Goal: Task Accomplishment & Management: Use online tool/utility

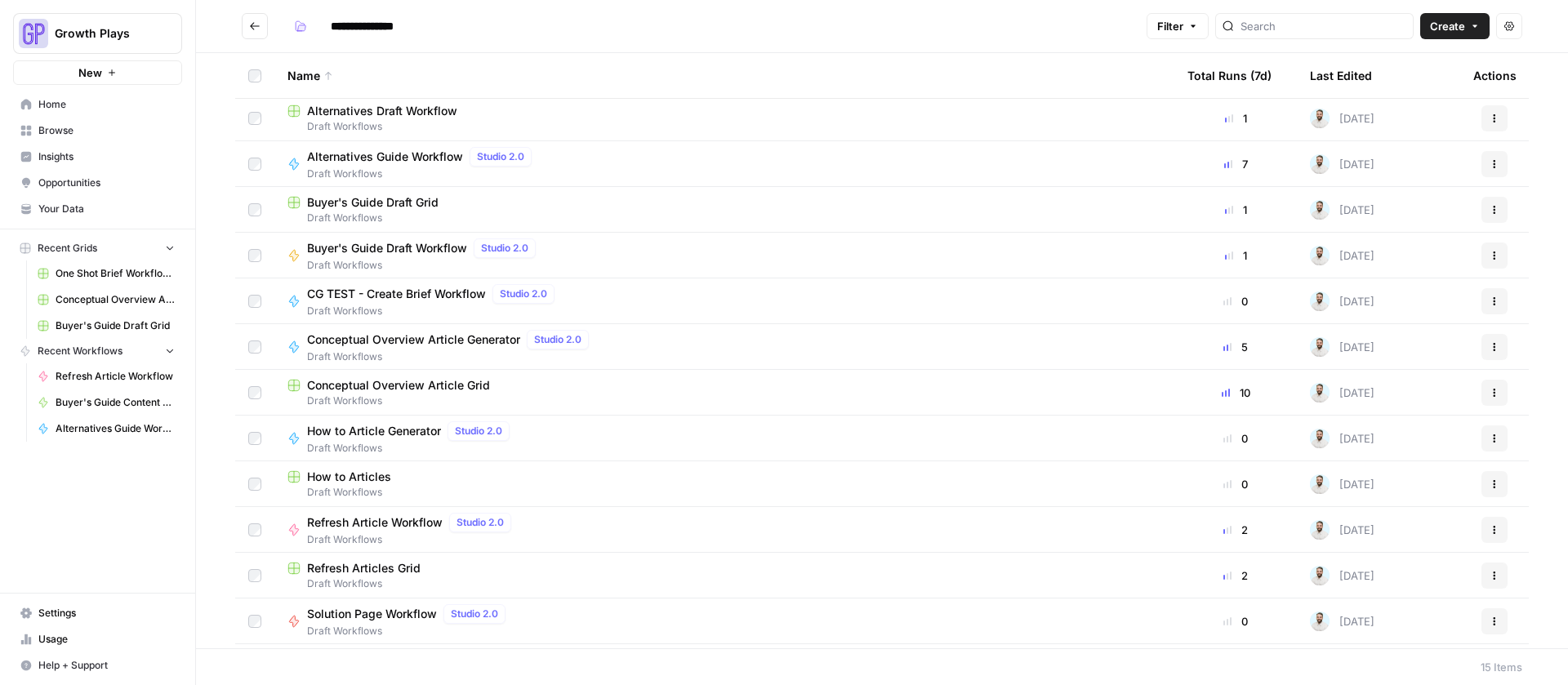
scroll to position [137, 0]
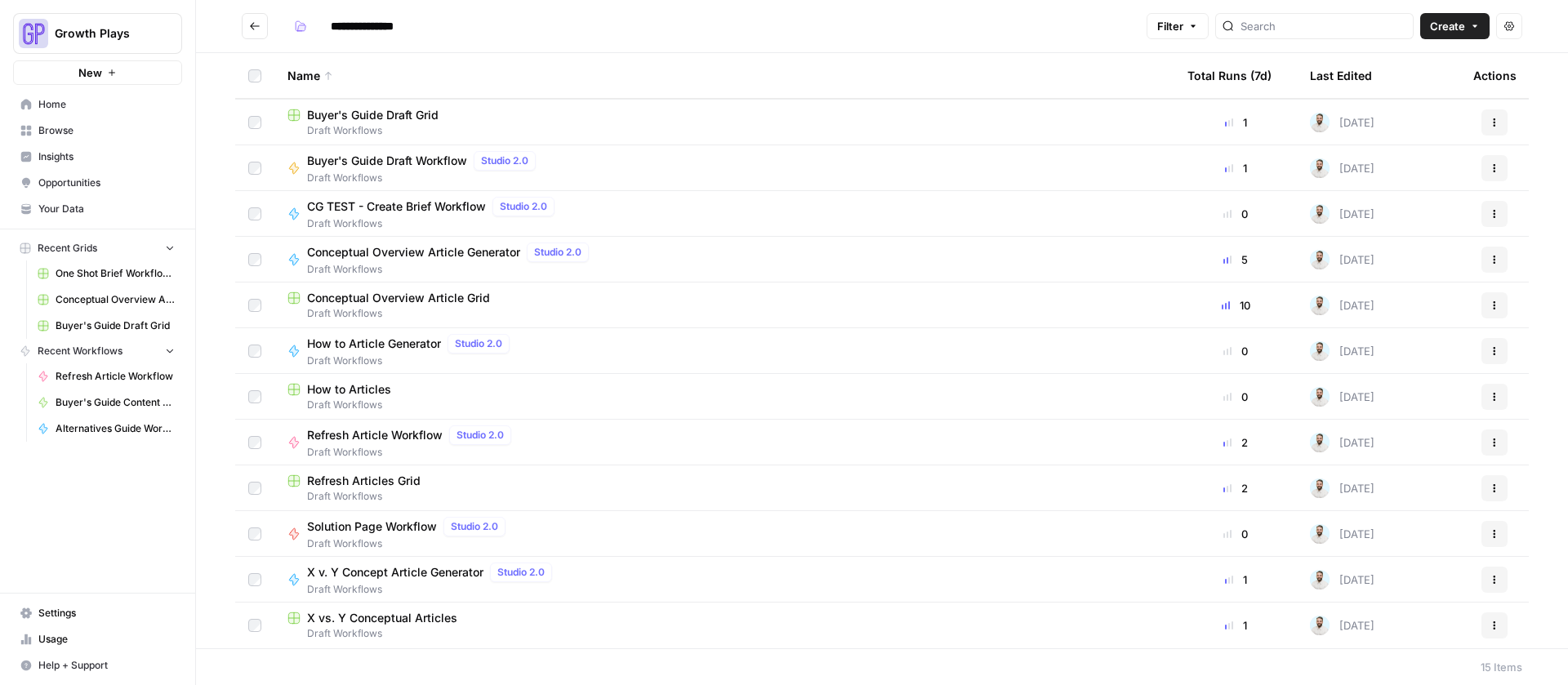
click at [259, 27] on icon "Go back" at bounding box center [255, 26] width 12 height 12
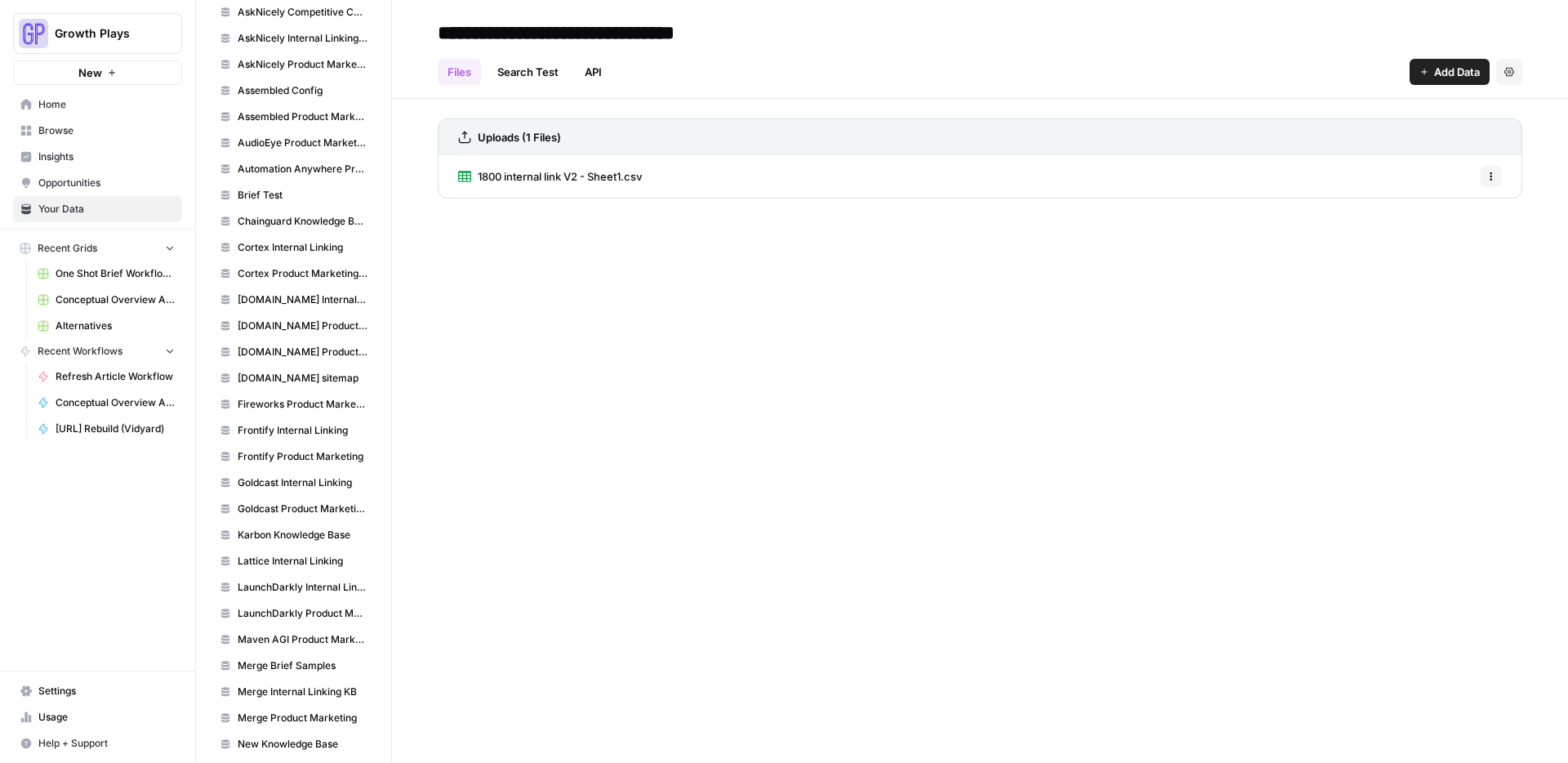
scroll to position [415, 0]
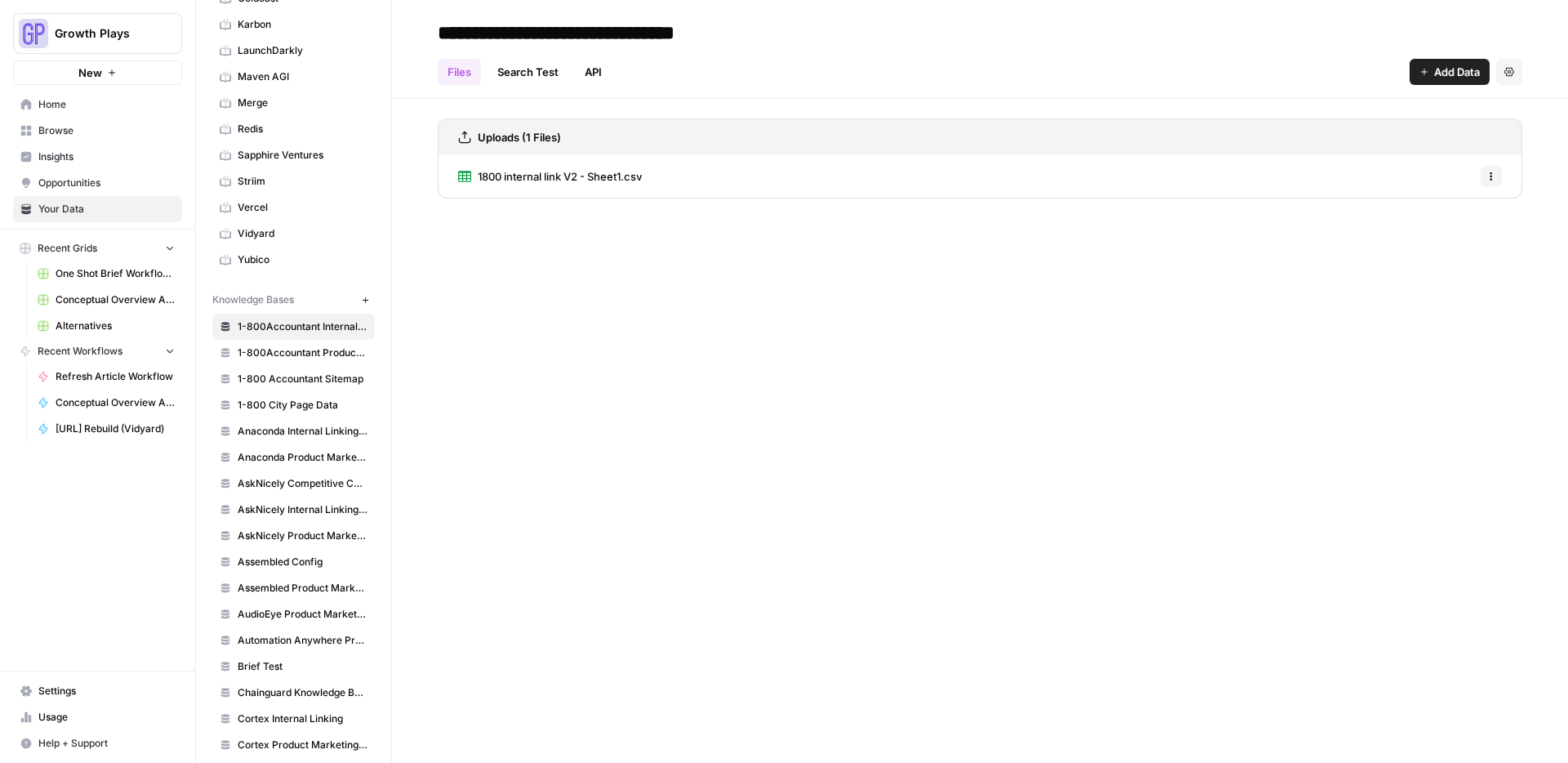
click at [51, 130] on span "Browse" at bounding box center [106, 130] width 137 height 14
click at [302, 479] on span "AskNicely Competitive Content Database" at bounding box center [302, 483] width 130 height 14
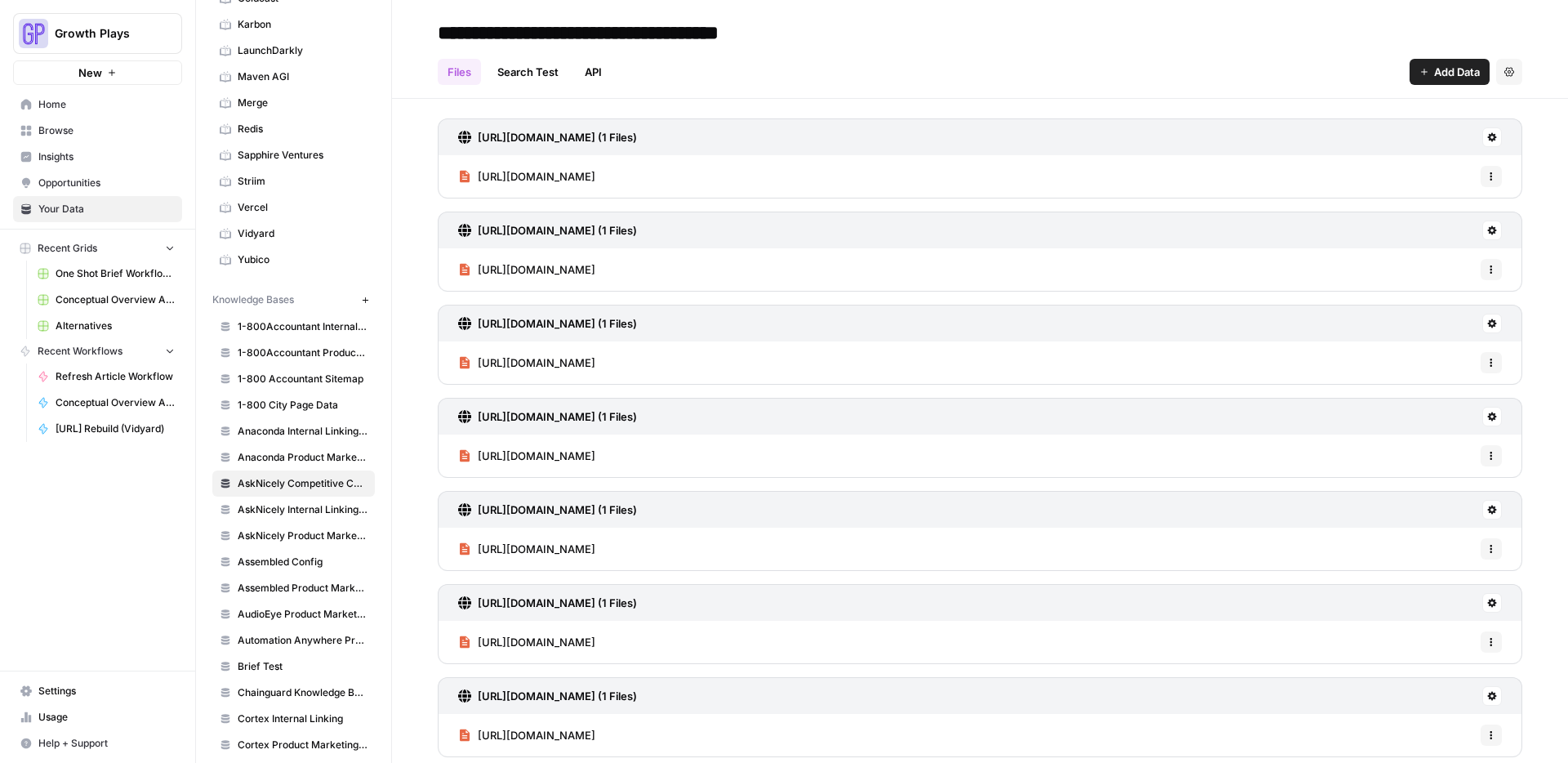
click at [1200, 72] on button "Add Data" at bounding box center [1450, 71] width 80 height 26
click at [1200, 131] on span "Web Scrape" at bounding box center [1382, 133] width 148 height 16
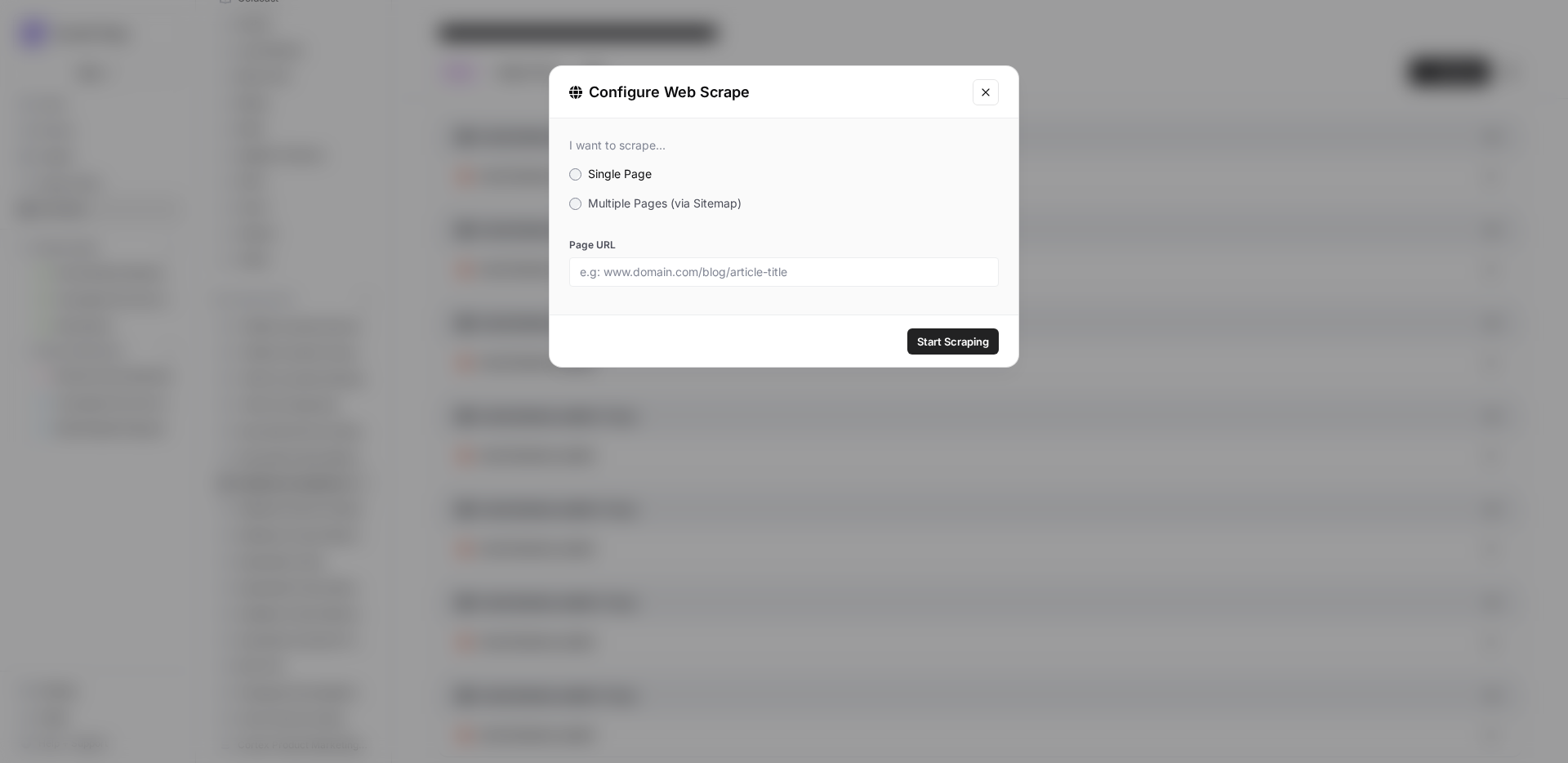
click at [677, 205] on span "Multiple Pages (via Sitemap)" at bounding box center [665, 203] width 154 height 14
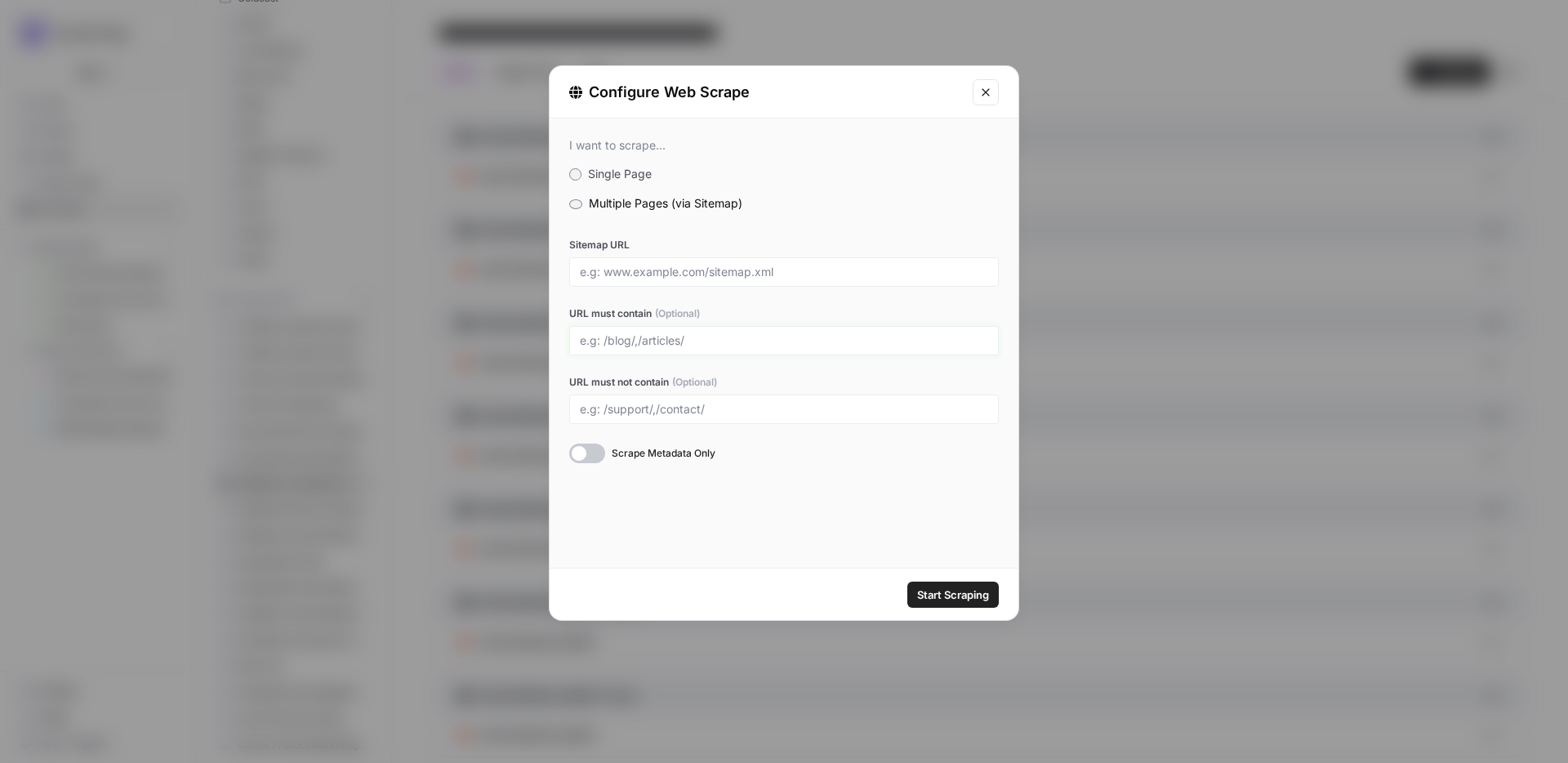
click at [651, 346] on input "URL must contain (Optional)" at bounding box center [784, 340] width 408 height 14
paste input "/platform/"
type input "/platform/"
click at [664, 276] on input "Sitemap URL" at bounding box center [784, 272] width 408 height 14
paste input "https://www.medallia.com/sitemap.xml"
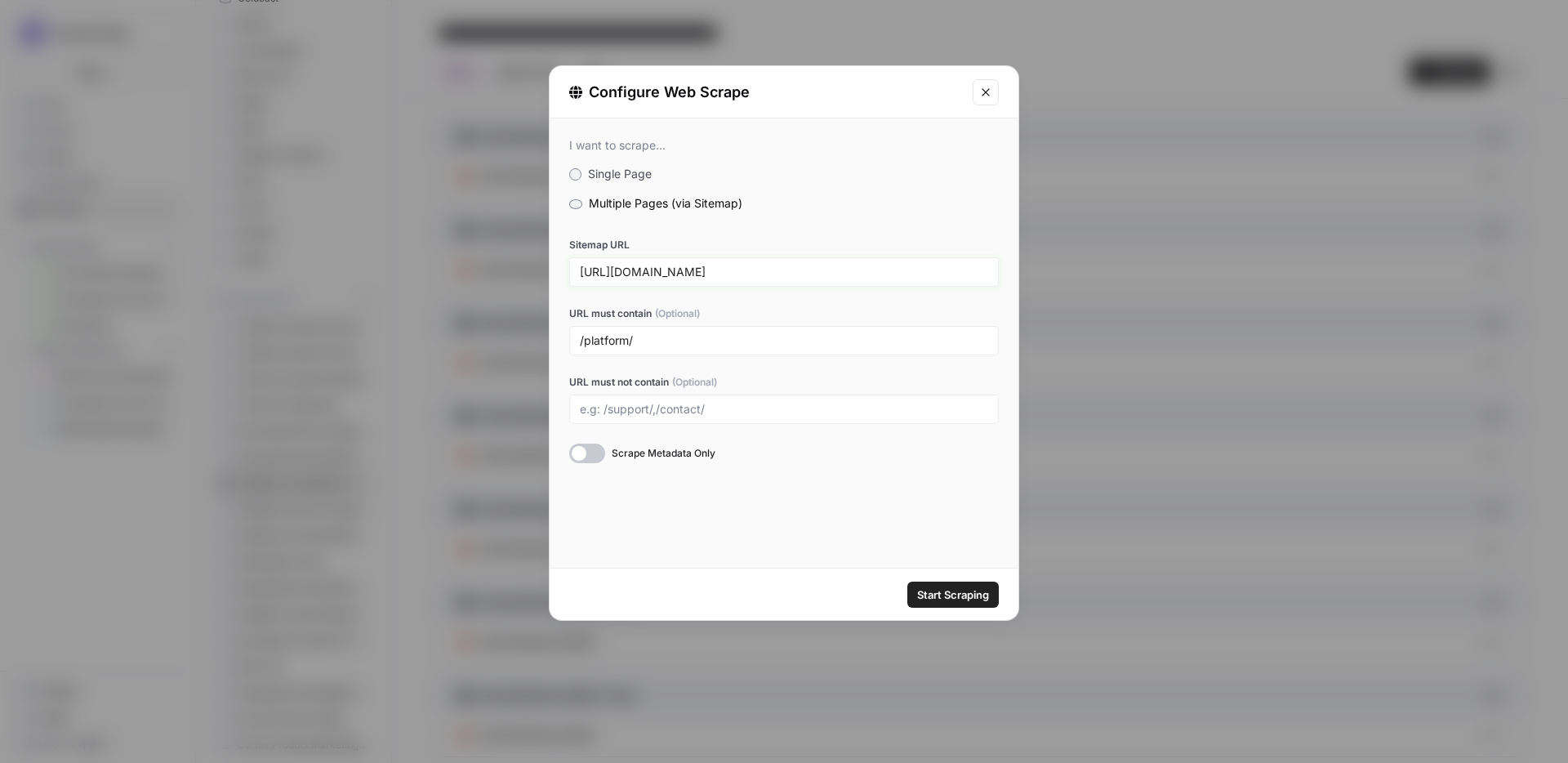
type input "https://www.medallia.com/sitemap.xml"
click at [676, 335] on input "/platform/" at bounding box center [784, 340] width 408 height 14
paste input "/suite/"
type input "/platform/,/pricing/,/suite/,/products/"
click at [683, 408] on input "URL must not contain (Optional)" at bounding box center [784, 409] width 408 height 14
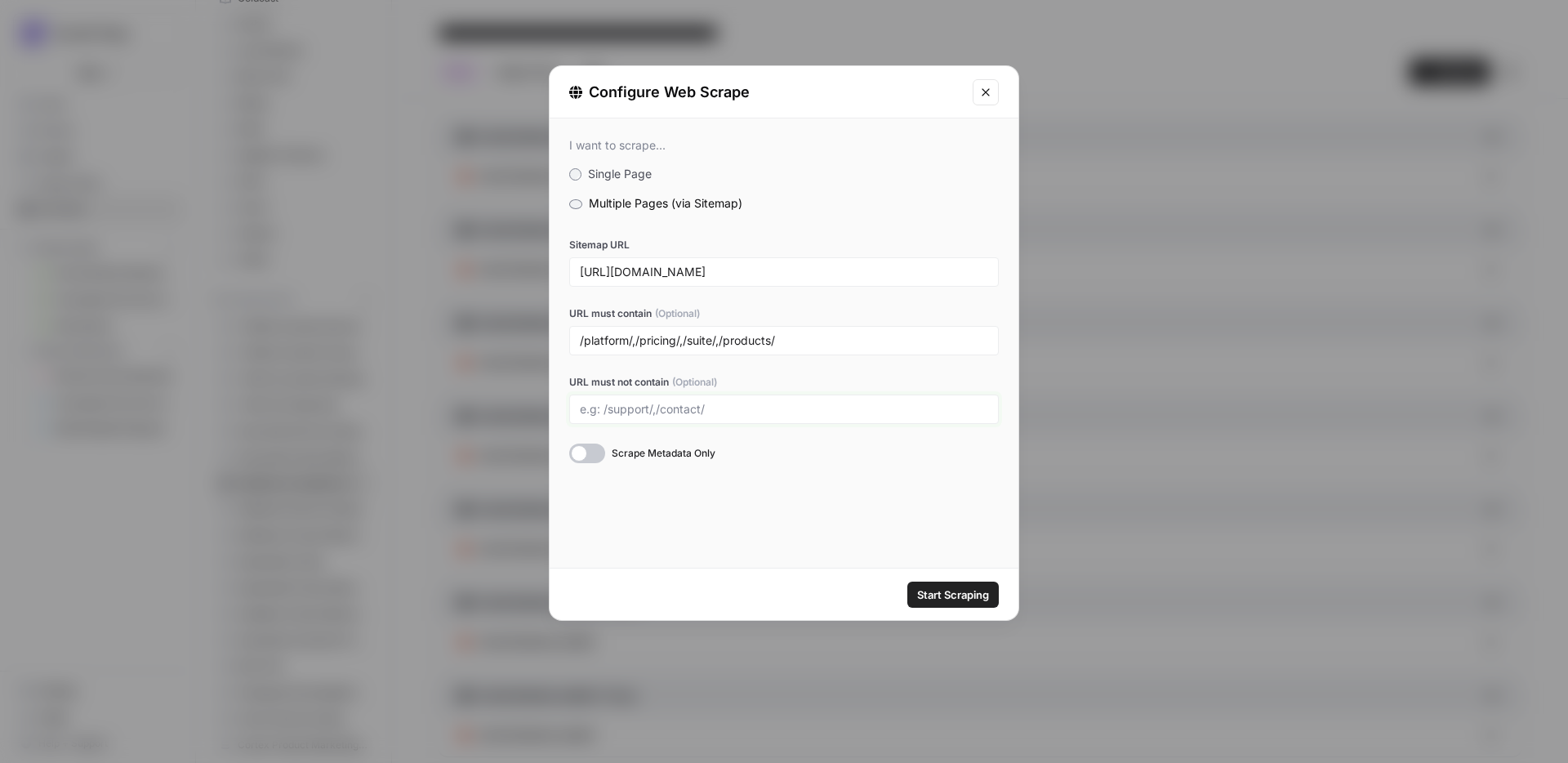
paste input "/fr/"
click at [643, 412] on input "/fr/," at bounding box center [784, 409] width 408 height 14
paste input "/fr/"
click at [639, 410] on input "/fr/,/de/" at bounding box center [784, 409] width 408 height 14
paste input "/ko/"
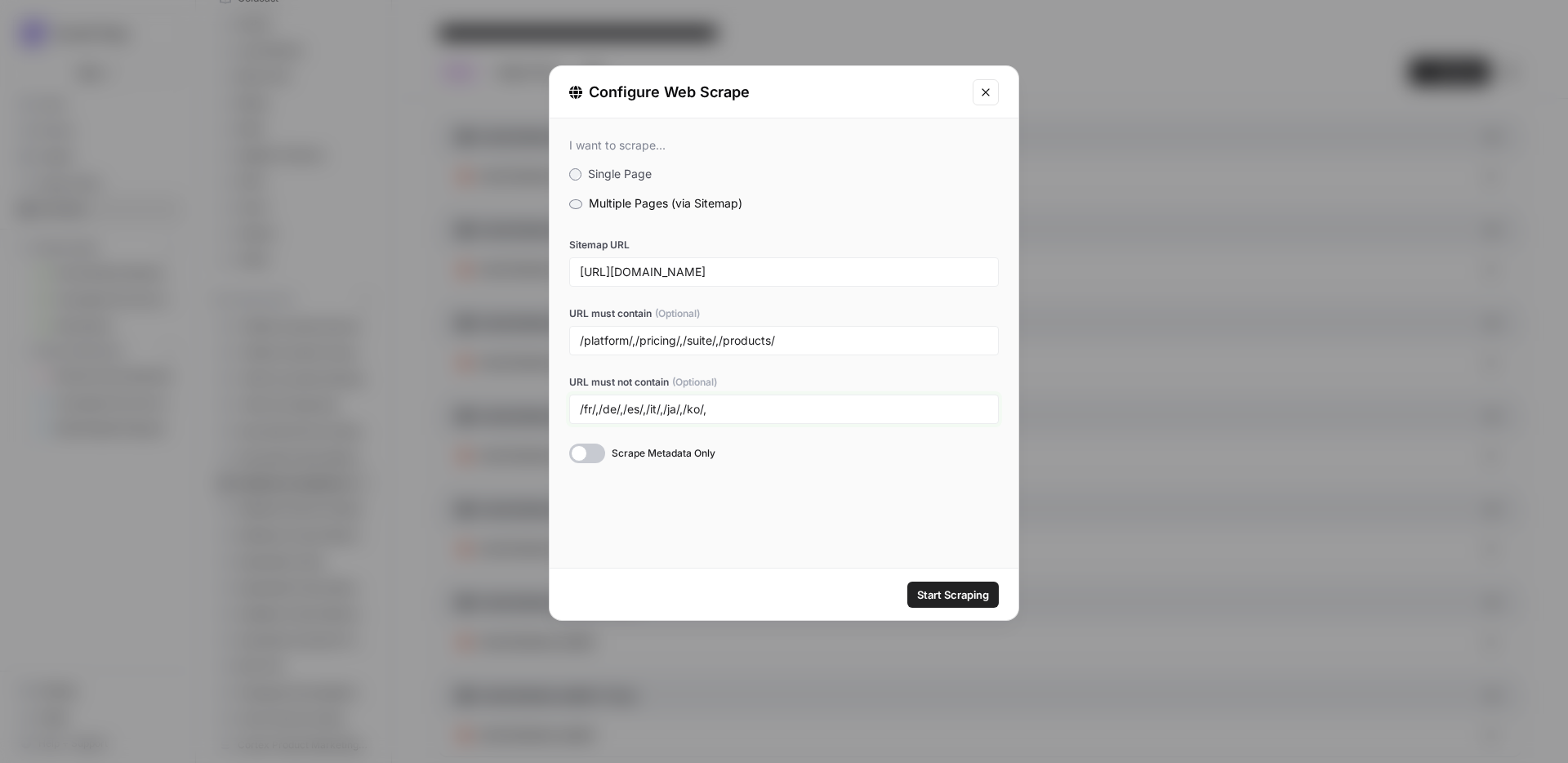
click at [726, 411] on input "/fr/,/de/,/es/,/it/,/ja/,/ko/," at bounding box center [784, 409] width 408 height 14
paste input "/br/"
type input "/fr/,/de/,/es/,/it/,/ja/,/ko/,/br/"
click at [695, 409] on input "/fr/,/de/,/es/,/it/,/ja/,/ko/,/br/" at bounding box center [784, 409] width 408 height 14
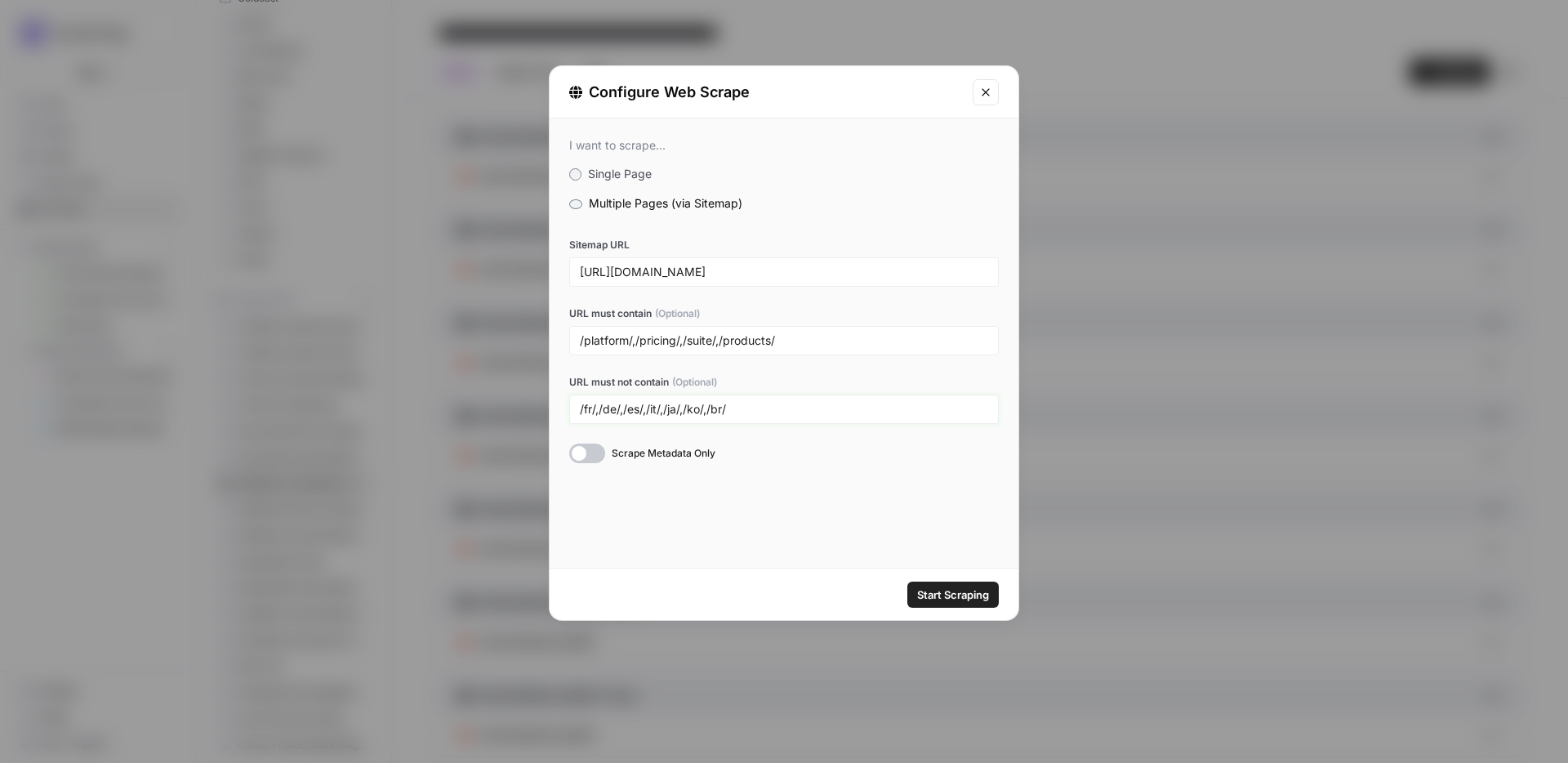
click at [695, 409] on input "/fr/,/de/,/es/,/it/,/ja/,/ko/,/br/" at bounding box center [784, 409] width 408 height 14
click at [929, 574] on span "Start Scraping" at bounding box center [952, 594] width 71 height 16
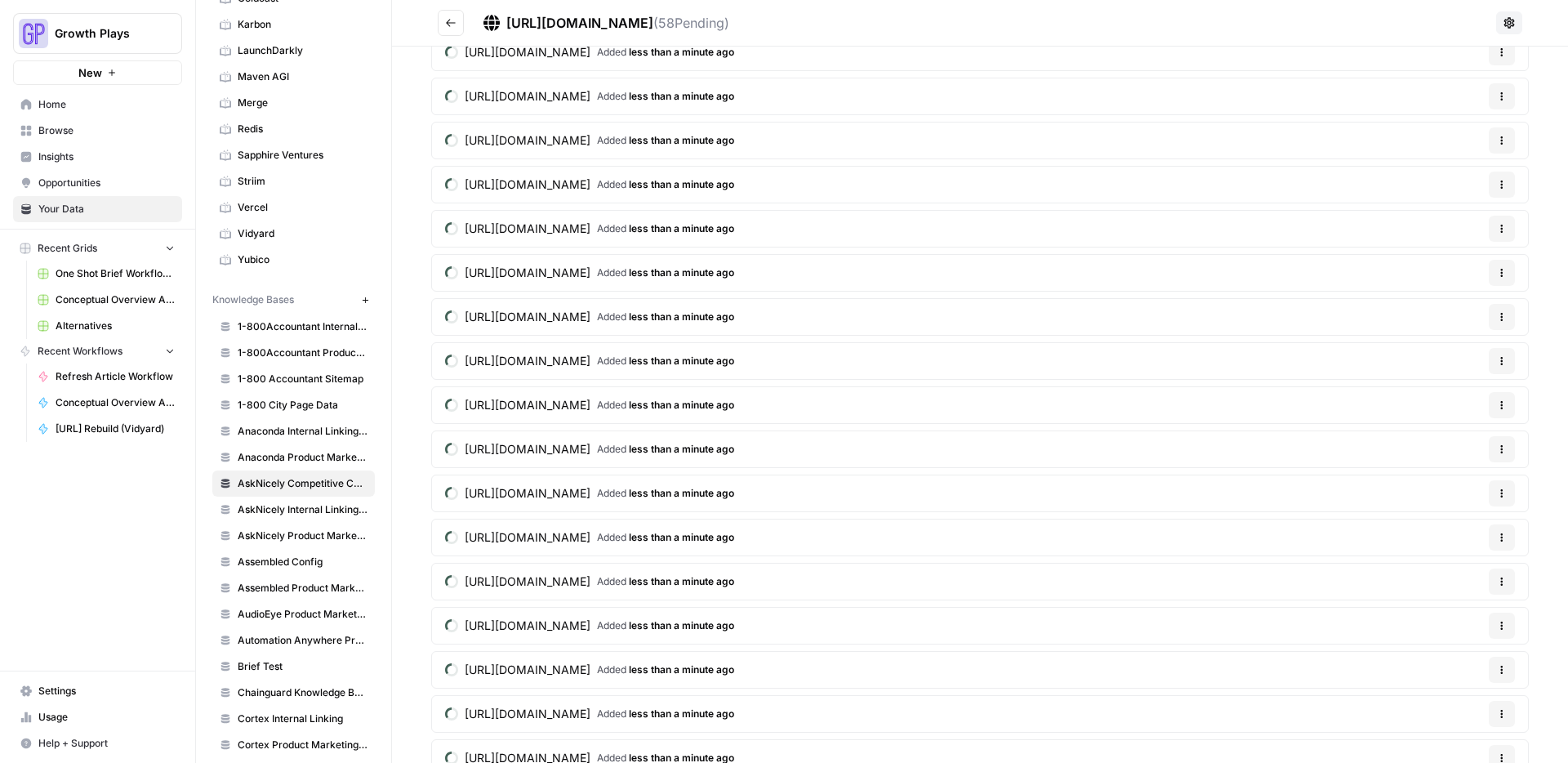
scroll to position [1926, 0]
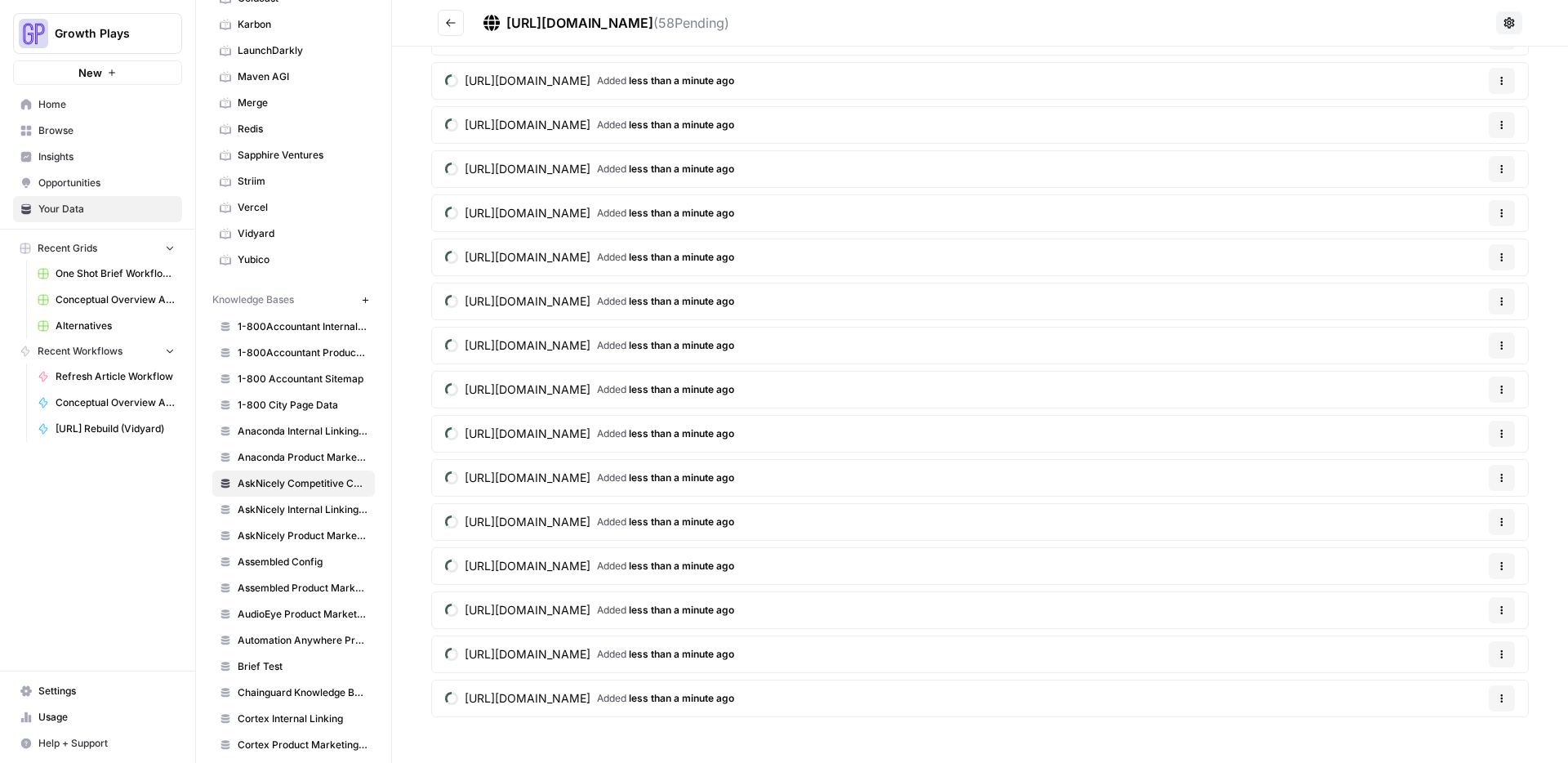
click at [454, 24] on icon "Go back" at bounding box center [450, 22] width 12 height 12
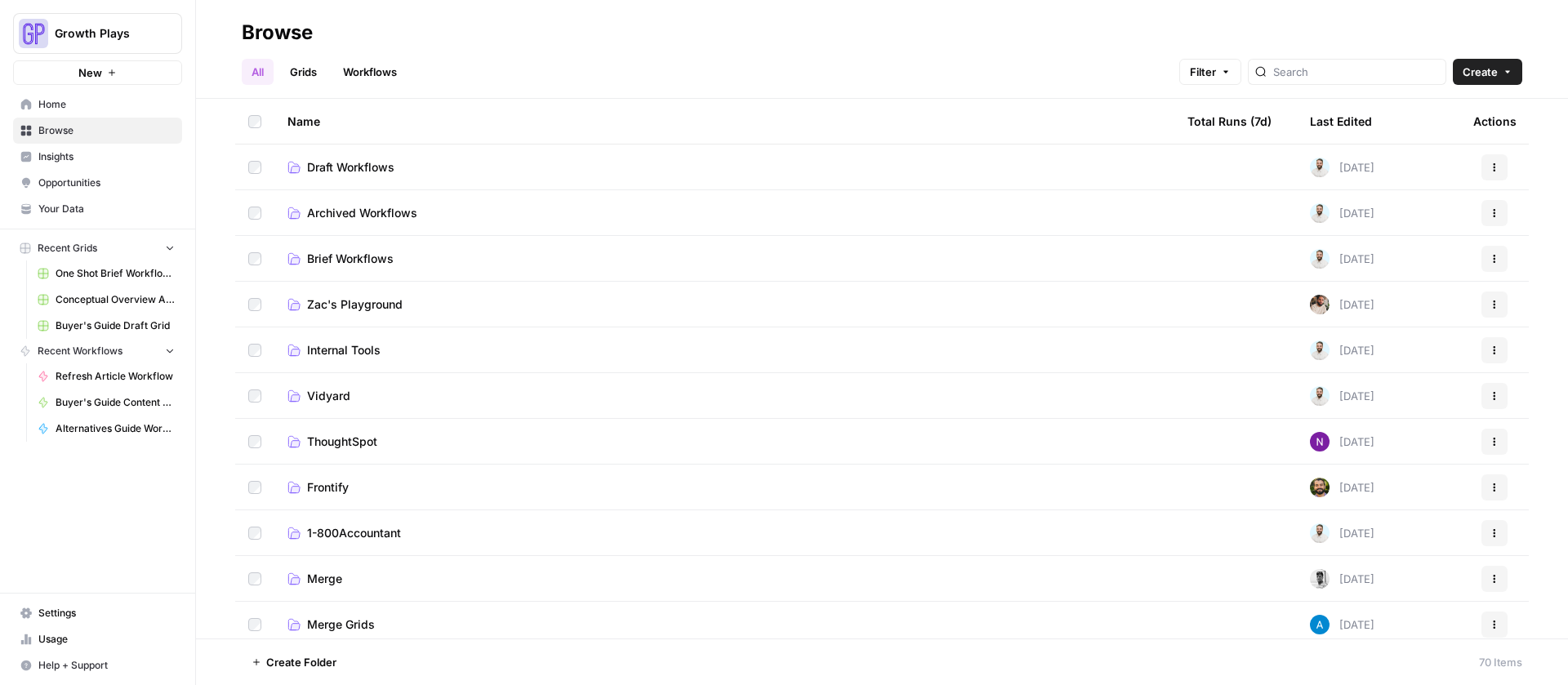
click at [344, 213] on span "Archived Workflows" at bounding box center [362, 213] width 110 height 16
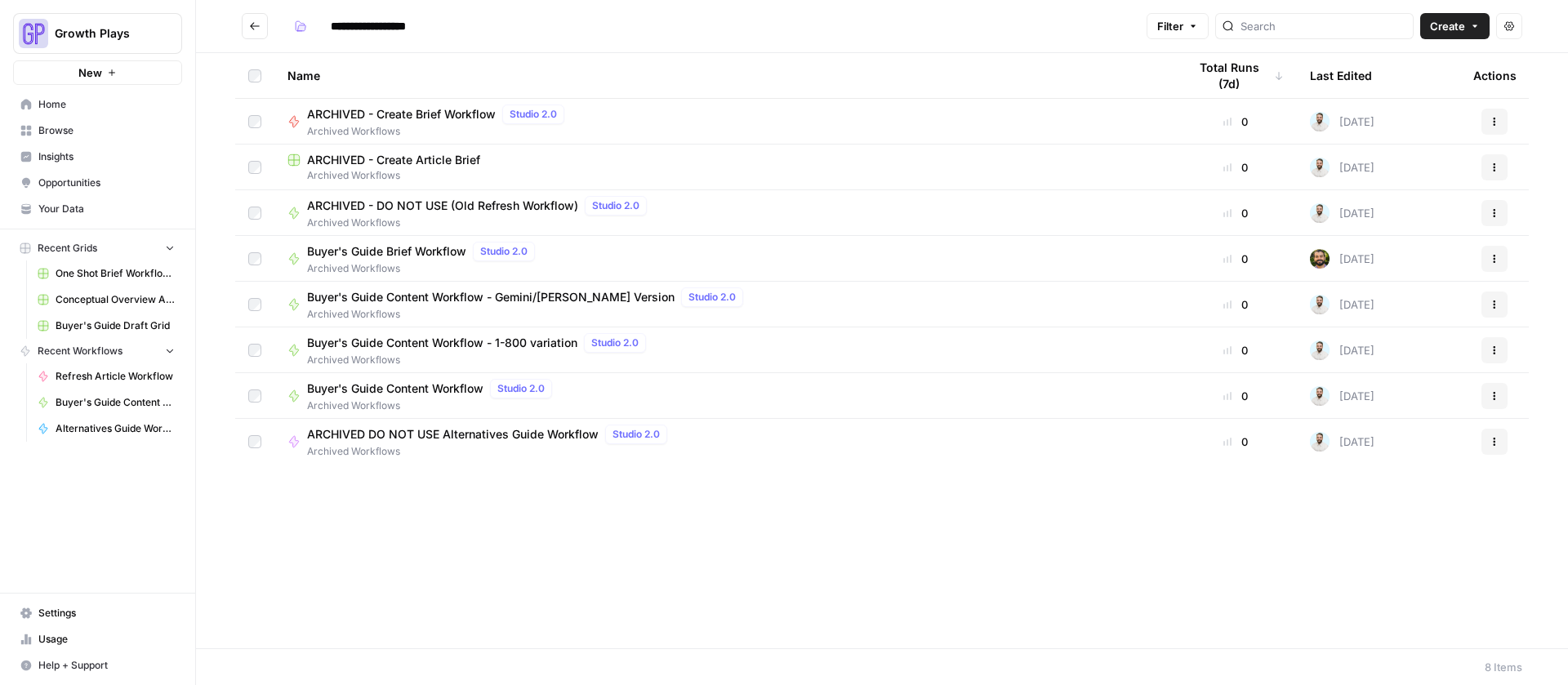
click at [356, 163] on span "ARCHIVED - Create Article Brief" at bounding box center [394, 160] width 173 height 16
type input "**********"
click at [362, 109] on span "ARCHIVED - Create Brief Workflow" at bounding box center [401, 114] width 189 height 16
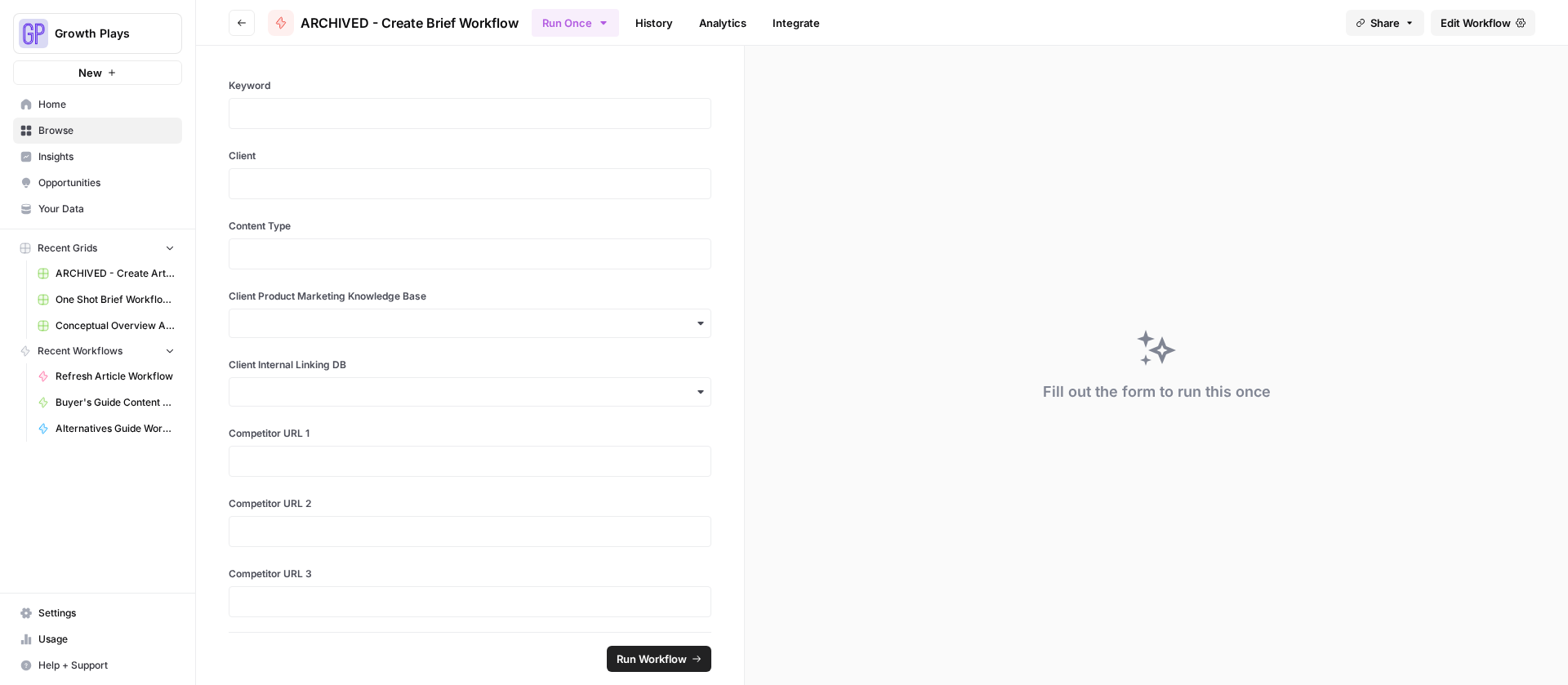
click at [1436, 20] on link "Edit Workflow" at bounding box center [1482, 22] width 105 height 26
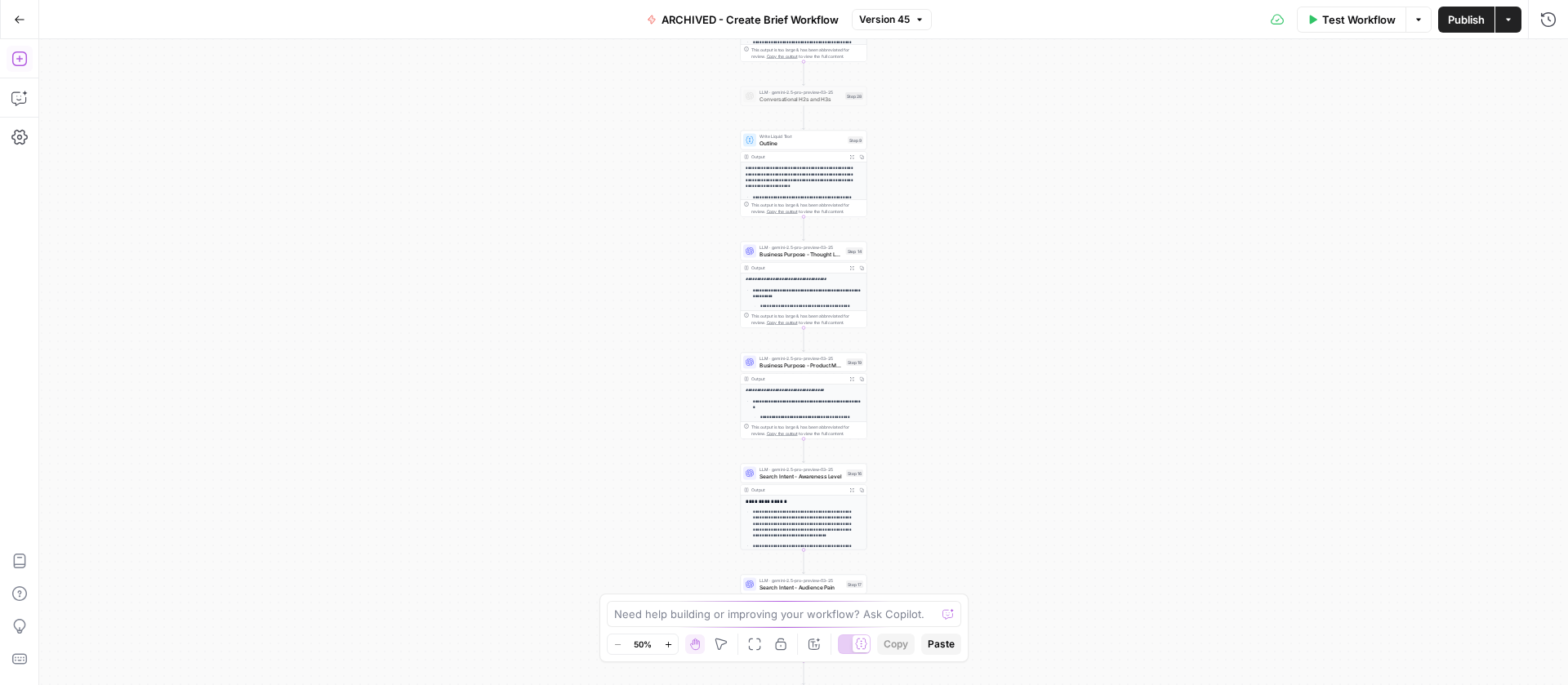
click at [20, 51] on icon "button" at bounding box center [20, 59] width 16 height 16
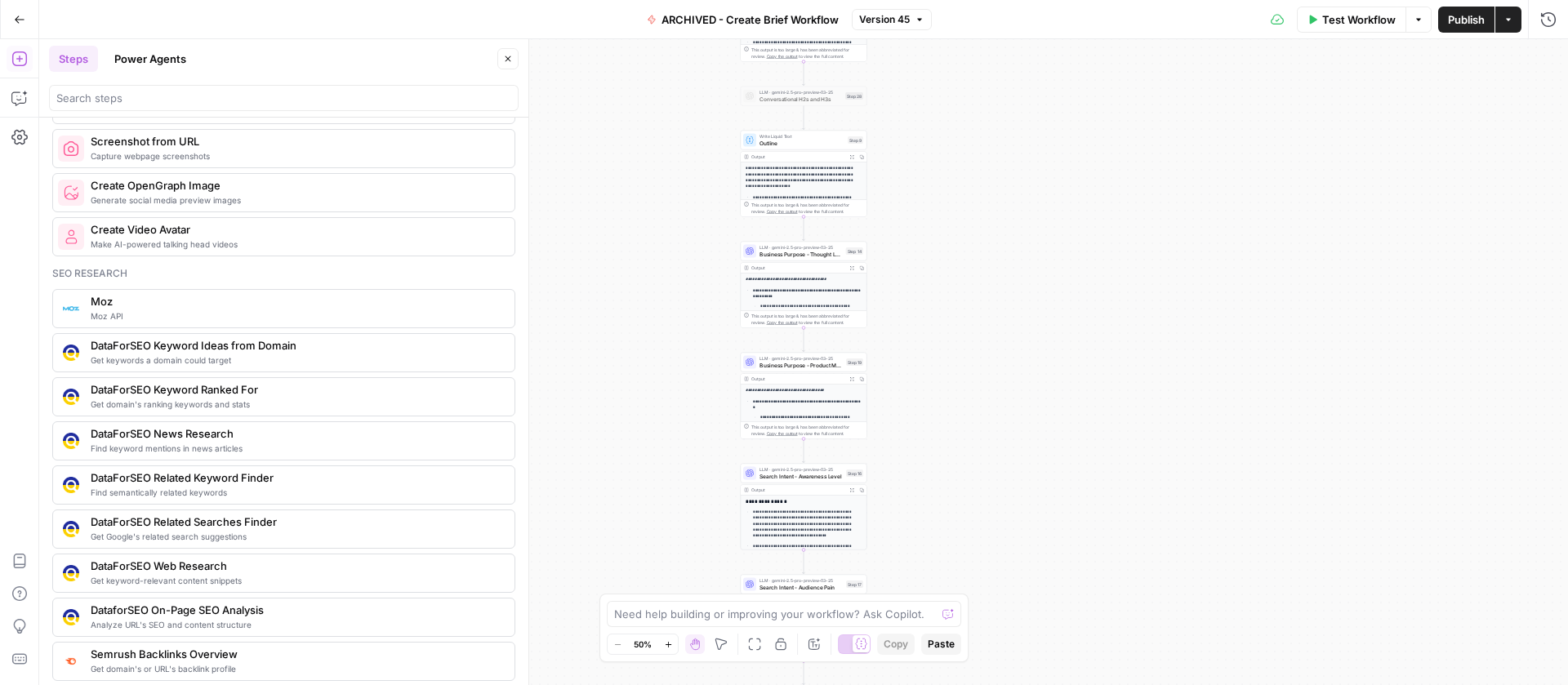
scroll to position [1244, 0]
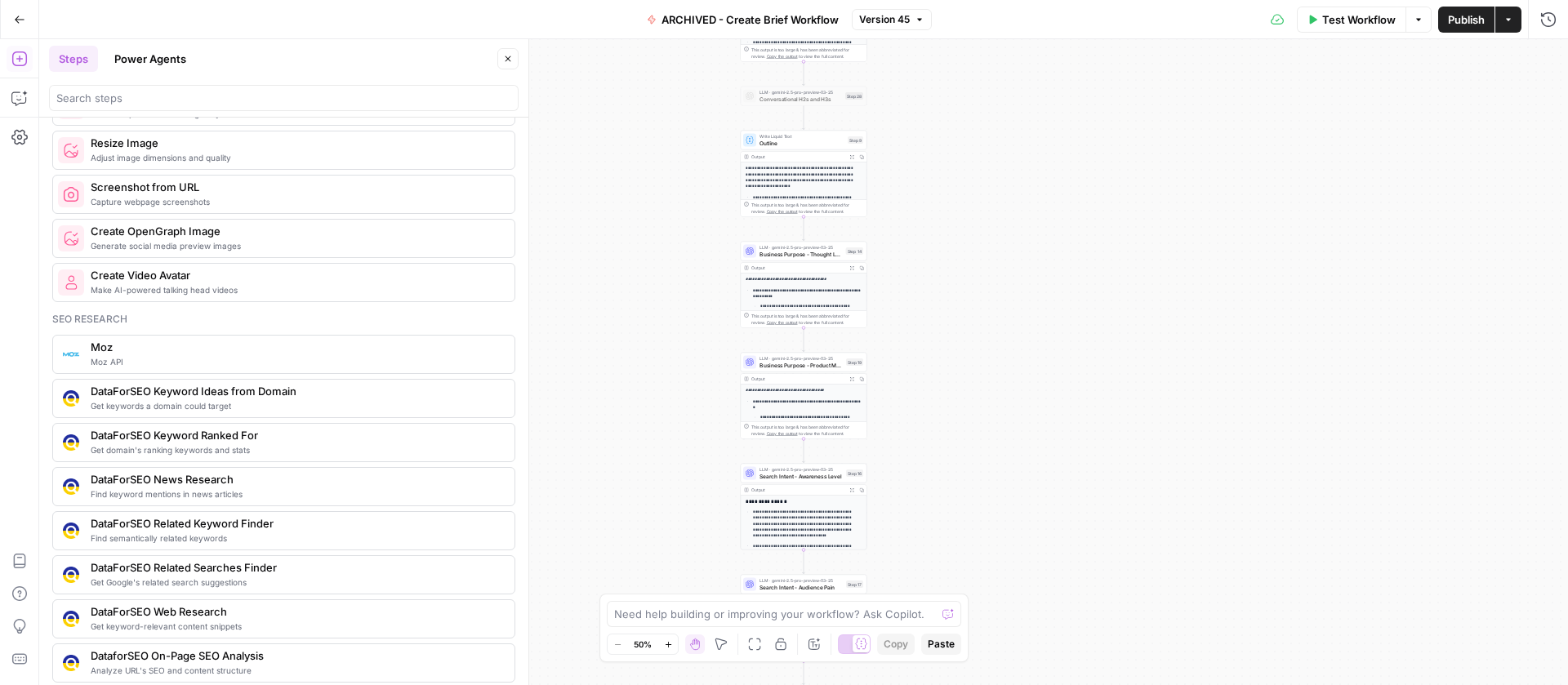
click at [17, 18] on icon "button" at bounding box center [20, 20] width 12 height 12
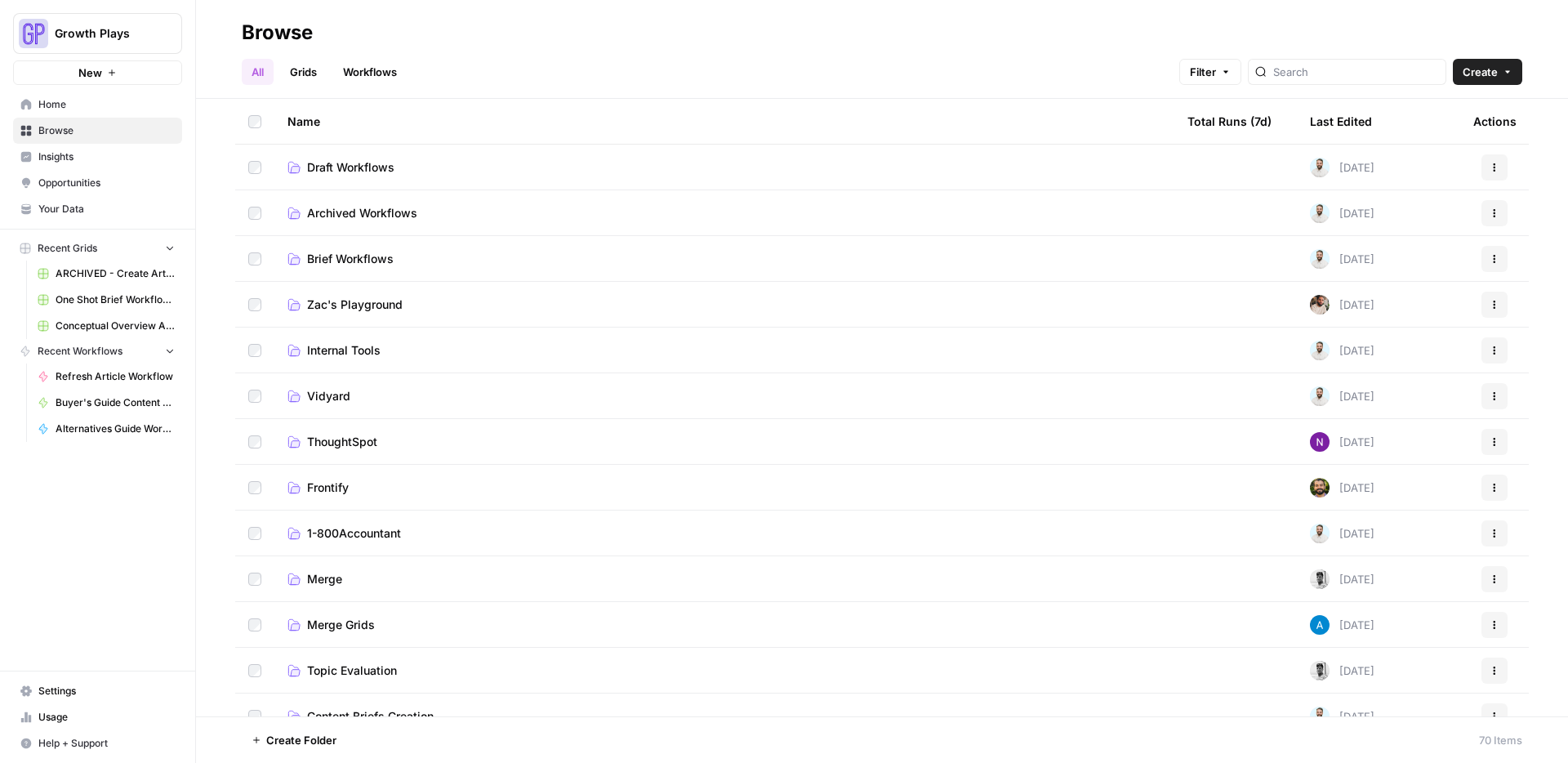
click at [352, 159] on span "Draft Workflows" at bounding box center [351, 167] width 88 height 16
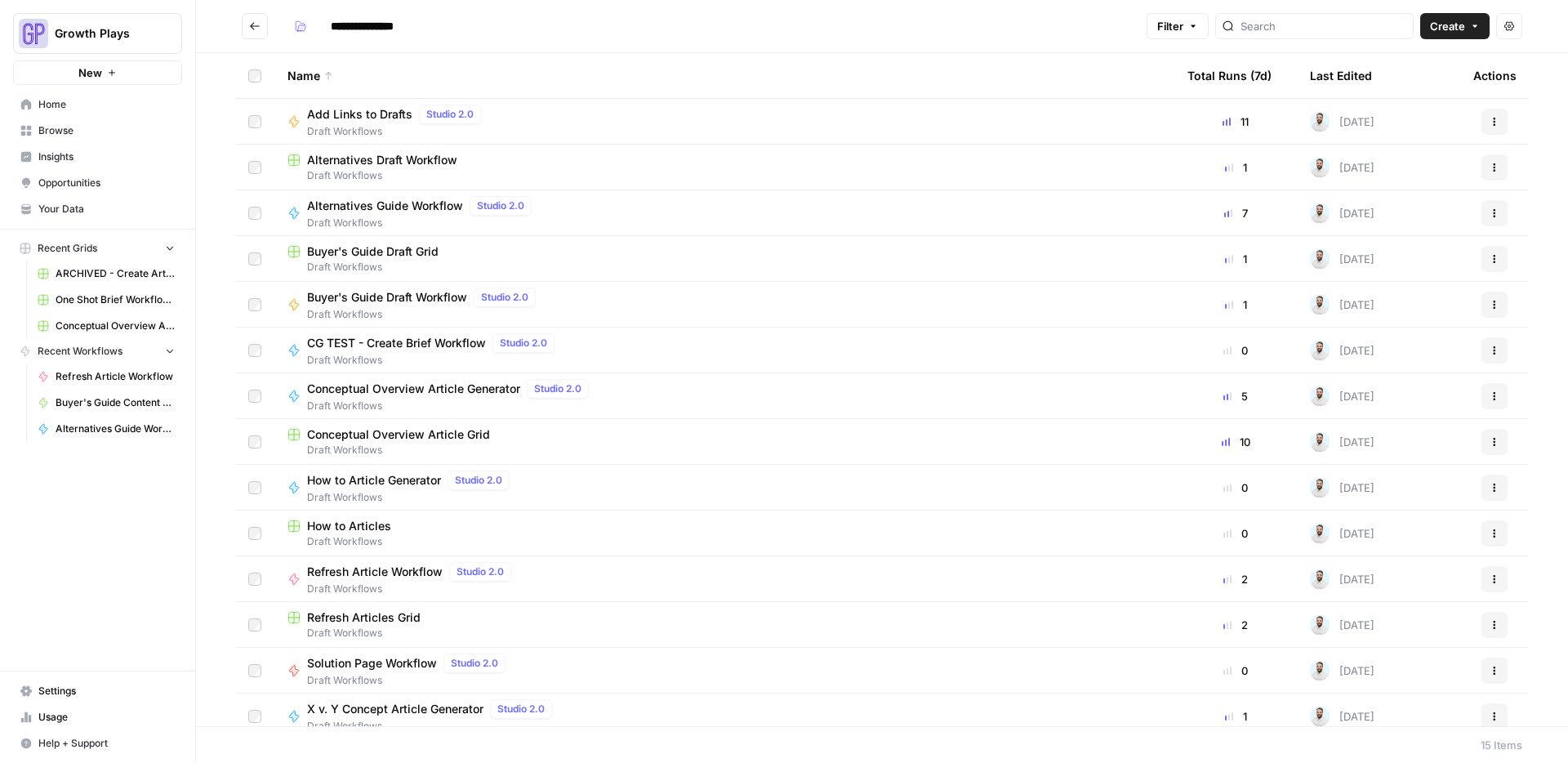
click at [352, 256] on span "Buyer's Guide Draft Grid" at bounding box center [373, 251] width 131 height 16
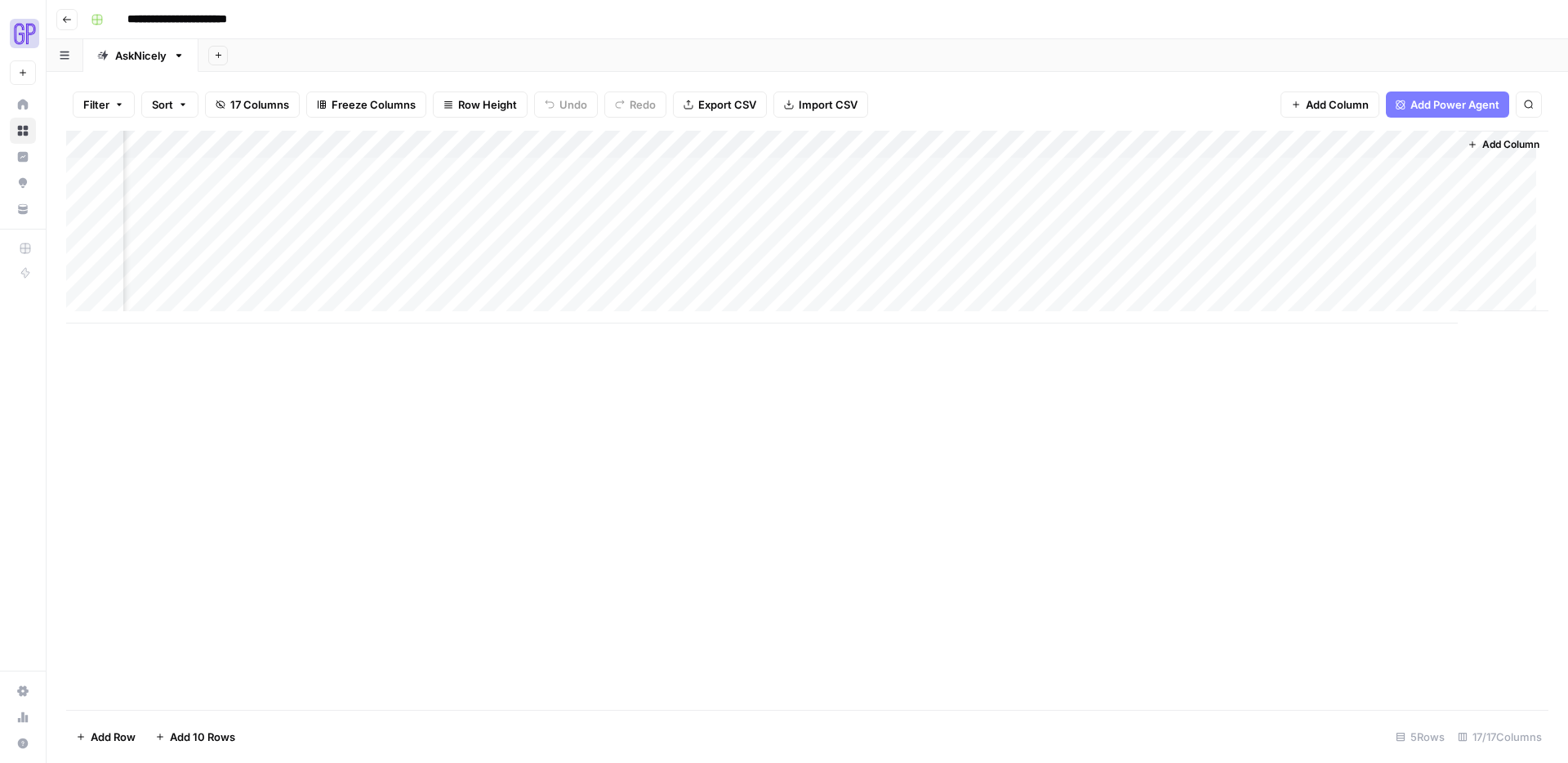
scroll to position [0, 1021]
click at [1135, 172] on div "Add Column" at bounding box center [807, 227] width 1482 height 193
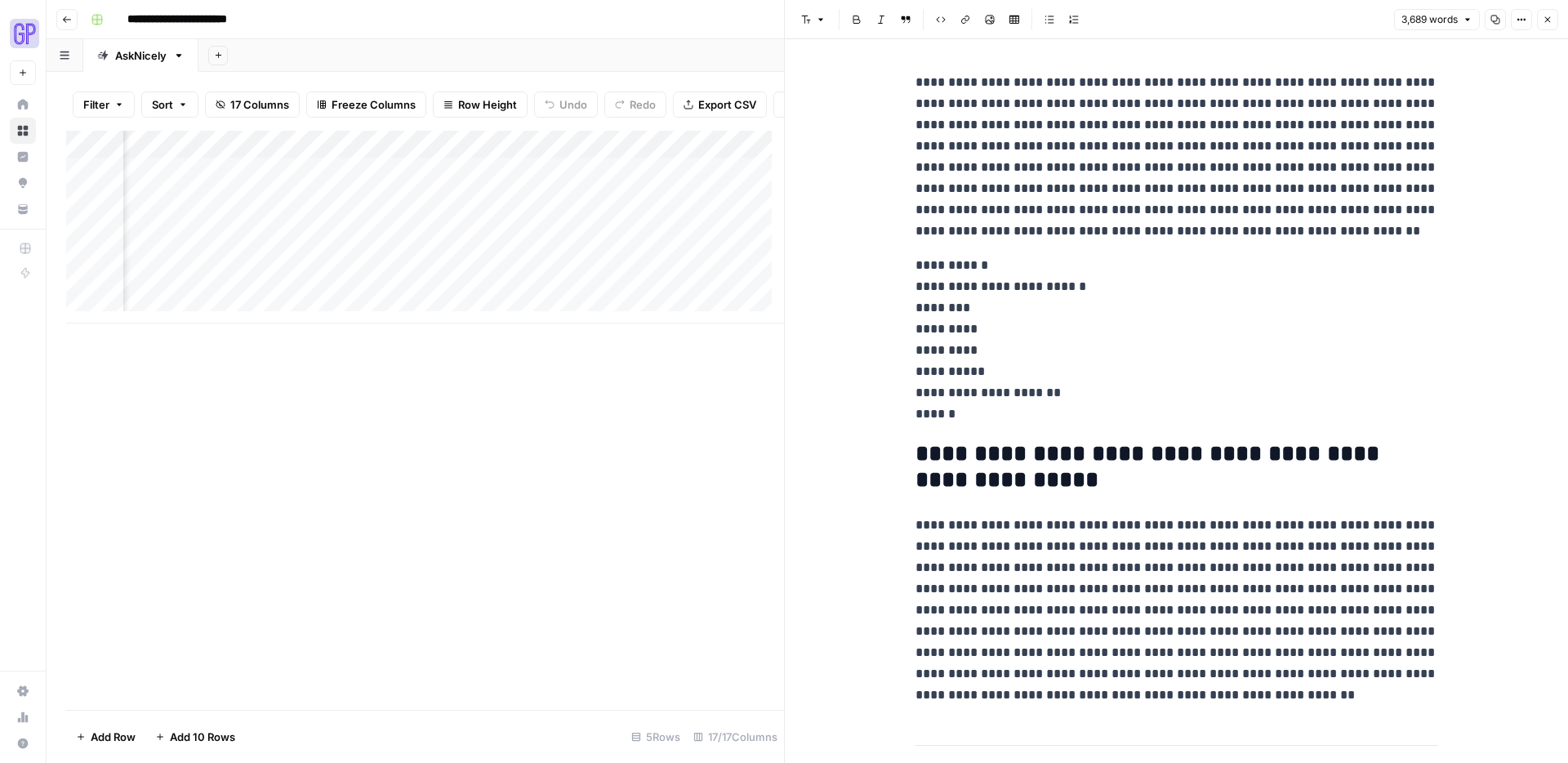
drag, startPoint x: 1554, startPoint y: 18, endPoint x: 1484, endPoint y: 29, distance: 70.9
click at [1554, 18] on button "Close" at bounding box center [1547, 20] width 21 height 21
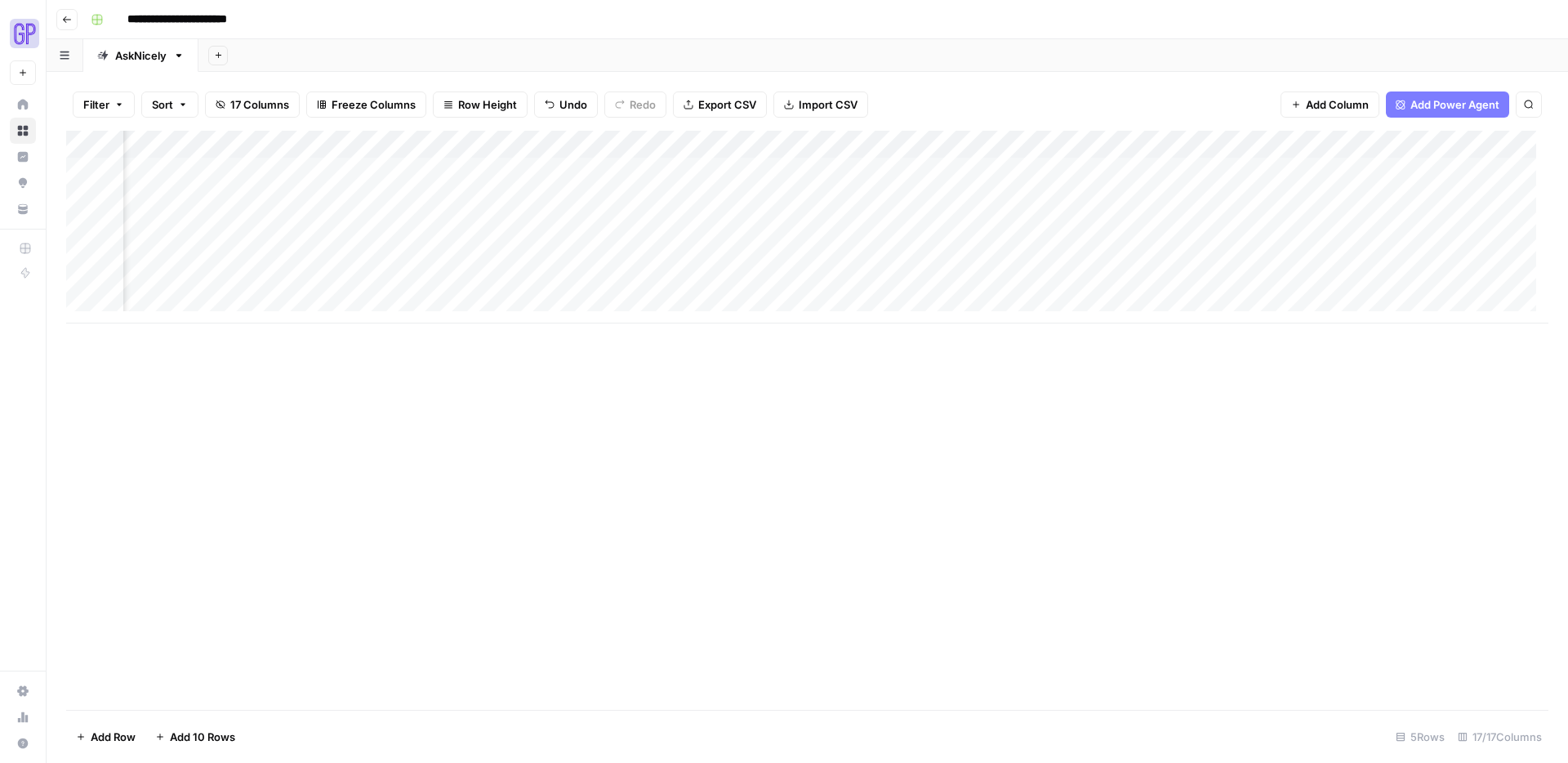
scroll to position [0, 763]
